Goal: Transaction & Acquisition: Purchase product/service

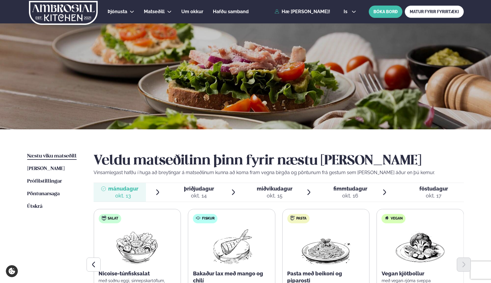
scroll to position [101, 0]
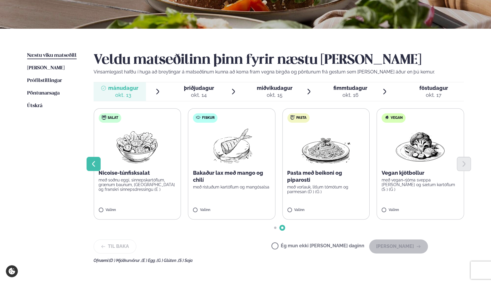
click at [94, 159] on button "Previous slide" at bounding box center [94, 164] width 14 height 14
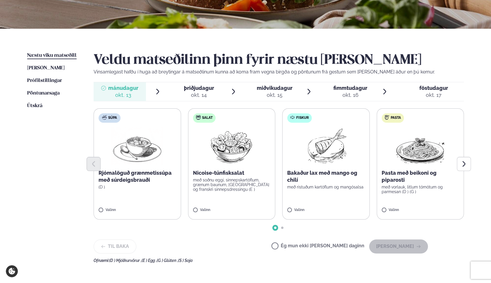
click at [201, 167] on div at bounding box center [279, 164] width 370 height 14
click at [222, 149] on img at bounding box center [232, 145] width 52 height 37
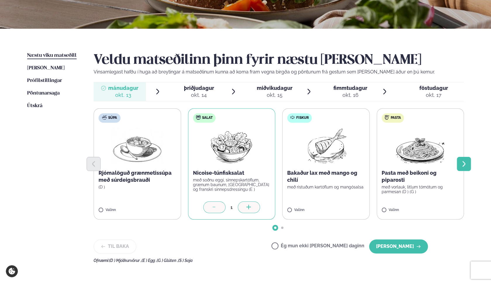
click at [466, 167] on icon "Next slide" at bounding box center [463, 163] width 7 height 7
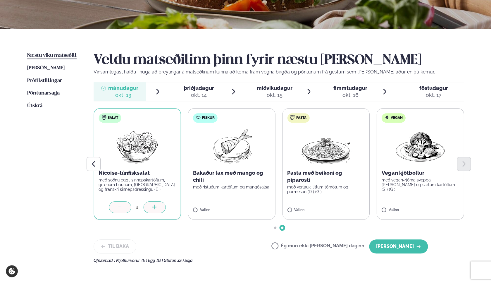
click at [227, 187] on p "með ristuðum kartöflum og mangósalsa" at bounding box center [231, 187] width 77 height 5
click at [121, 211] on div at bounding box center [120, 207] width 22 height 12
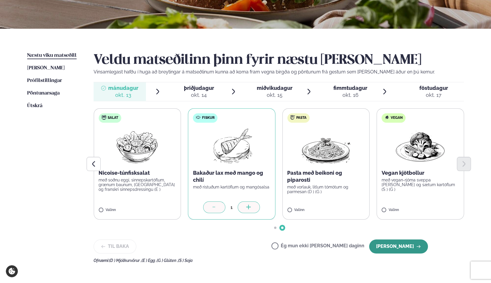
click at [403, 246] on button "[PERSON_NAME]" at bounding box center [398, 246] width 59 height 14
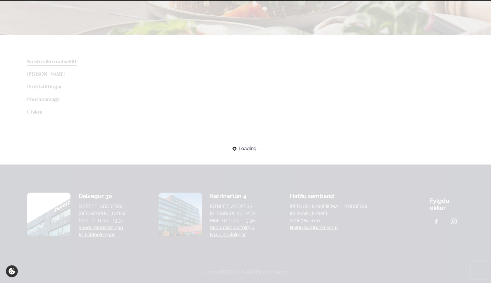
scroll to position [94, 0]
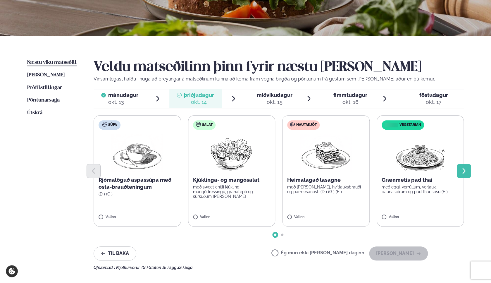
click at [464, 167] on button "Next slide" at bounding box center [464, 171] width 14 height 14
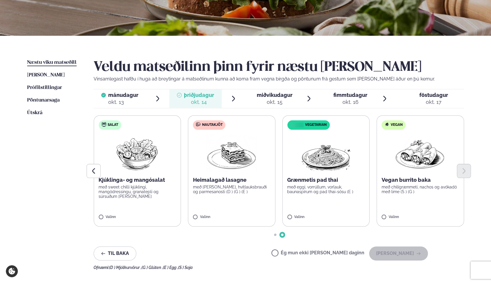
click at [230, 187] on p "með [PERSON_NAME], hvítlauksbrauði og parmesanosti (D ) (G ) (E )" at bounding box center [231, 189] width 77 height 9
click at [405, 254] on button "[PERSON_NAME]" at bounding box center [398, 253] width 59 height 14
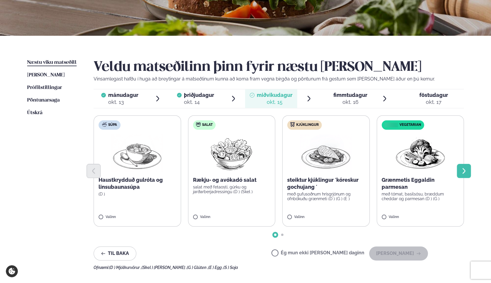
click at [466, 174] on button "Next slide" at bounding box center [464, 171] width 14 height 14
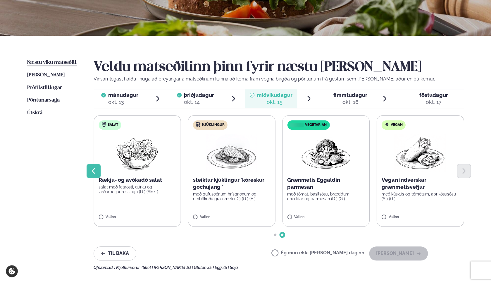
click at [96, 173] on icon "Previous slide" at bounding box center [93, 170] width 7 height 7
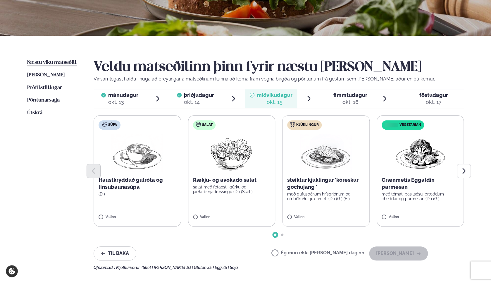
click at [337, 187] on p "steiktur kjúklingur ´kóreskur gochujang ´" at bounding box center [325, 183] width 77 height 14
click at [390, 250] on button "[PERSON_NAME]" at bounding box center [398, 253] width 59 height 14
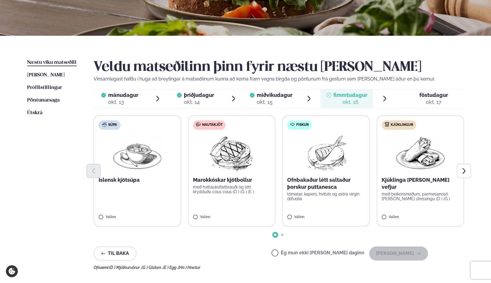
click at [257, 203] on label "Nautakjöt Marokkóskar kjötbollur með hvítlauksflatbrauði og létt krydduðu cous …" at bounding box center [231, 170] width 87 height 111
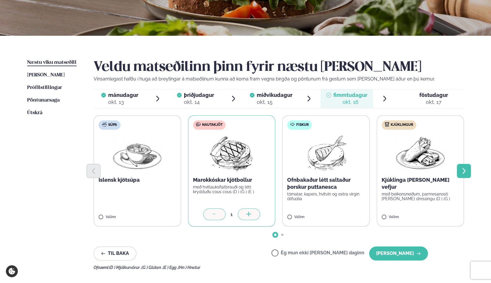
click at [462, 174] on button "Next slide" at bounding box center [464, 171] width 14 height 14
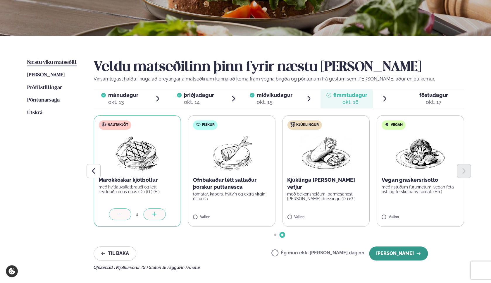
click at [407, 251] on button "[PERSON_NAME]" at bounding box center [398, 253] width 59 height 14
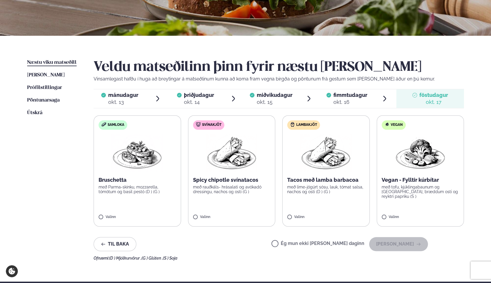
click at [310, 196] on label "Lambakjöt Tacos með lamba barbacoa með lime-jógúrt sósu, lauk, tómat salsa, nac…" at bounding box center [325, 170] width 87 height 111
click at [382, 242] on button "[PERSON_NAME]" at bounding box center [398, 244] width 59 height 14
